Goal: Task Accomplishment & Management: Use online tool/utility

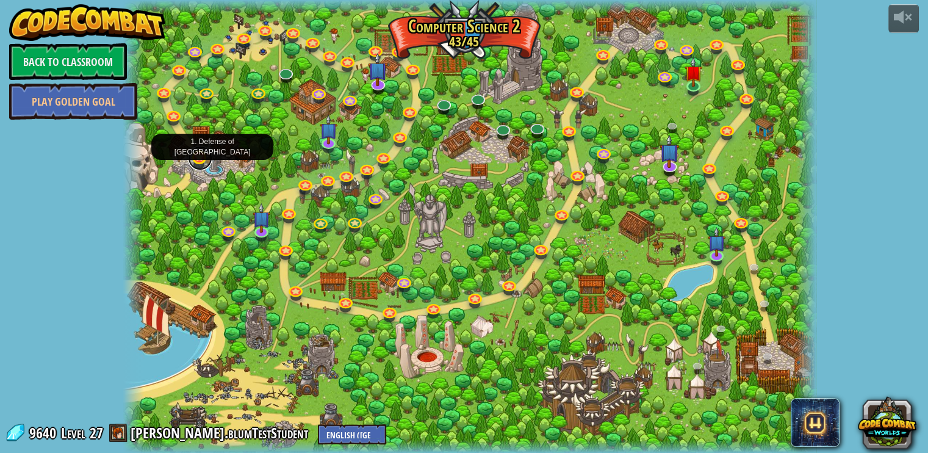
click at [199, 152] on link at bounding box center [200, 158] width 24 height 24
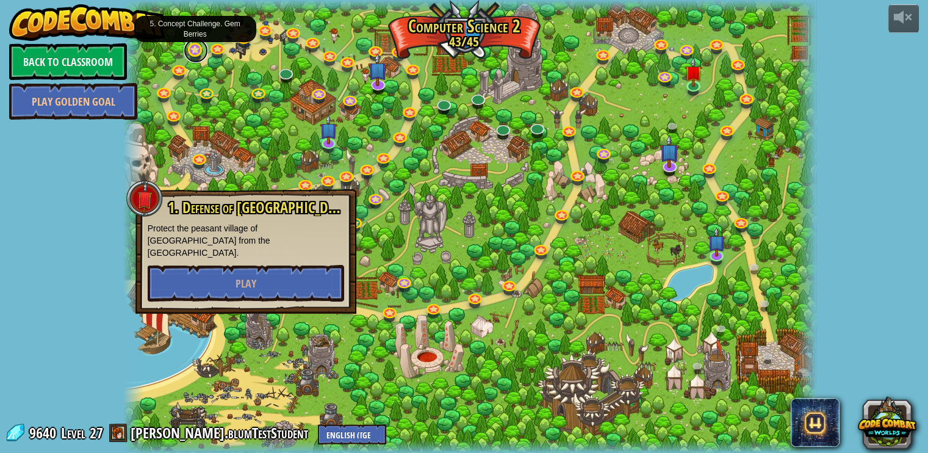
click at [196, 58] on link at bounding box center [196, 50] width 24 height 24
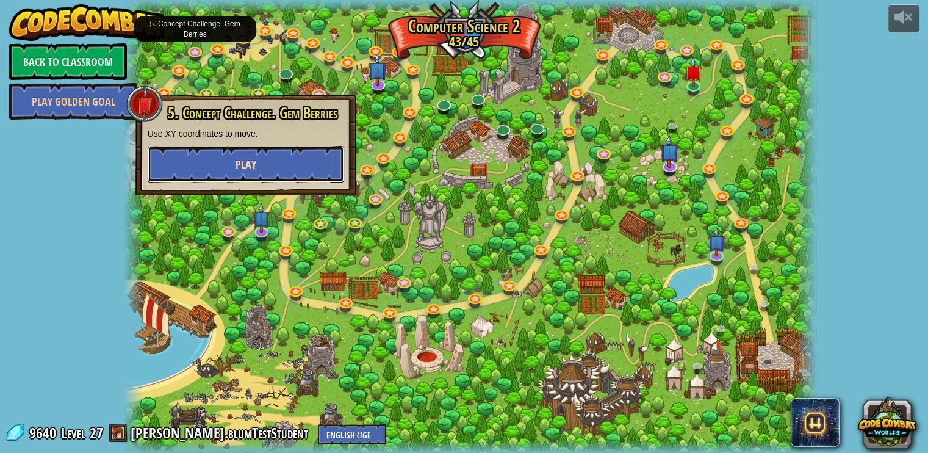
click at [229, 165] on button "Play" at bounding box center [246, 164] width 196 height 37
